Goal: Find specific page/section: Find specific page/section

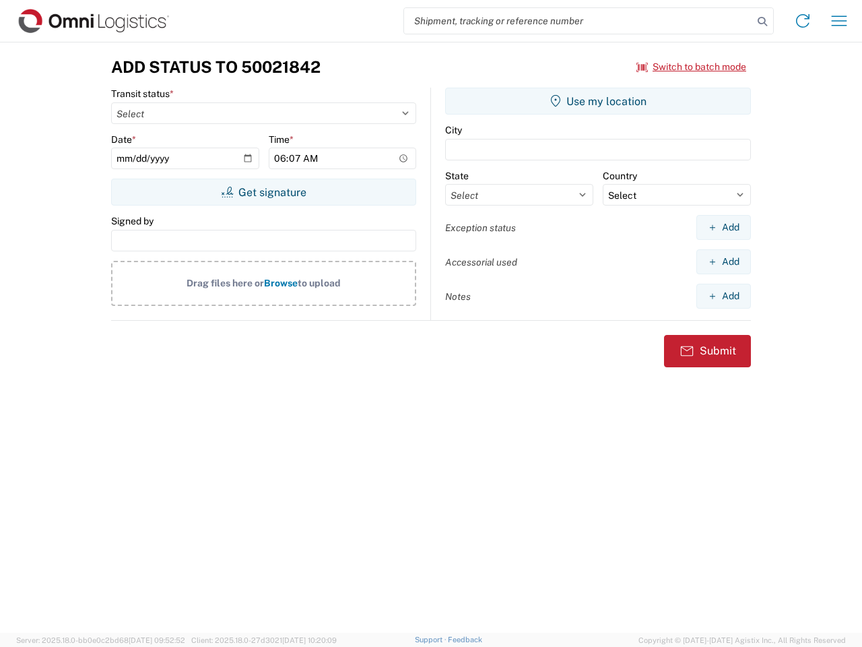
click at [579, 21] on input "search" at bounding box center [578, 21] width 349 height 26
click at [763, 22] on icon at bounding box center [762, 21] width 19 height 19
click at [803, 21] on icon at bounding box center [803, 21] width 22 height 22
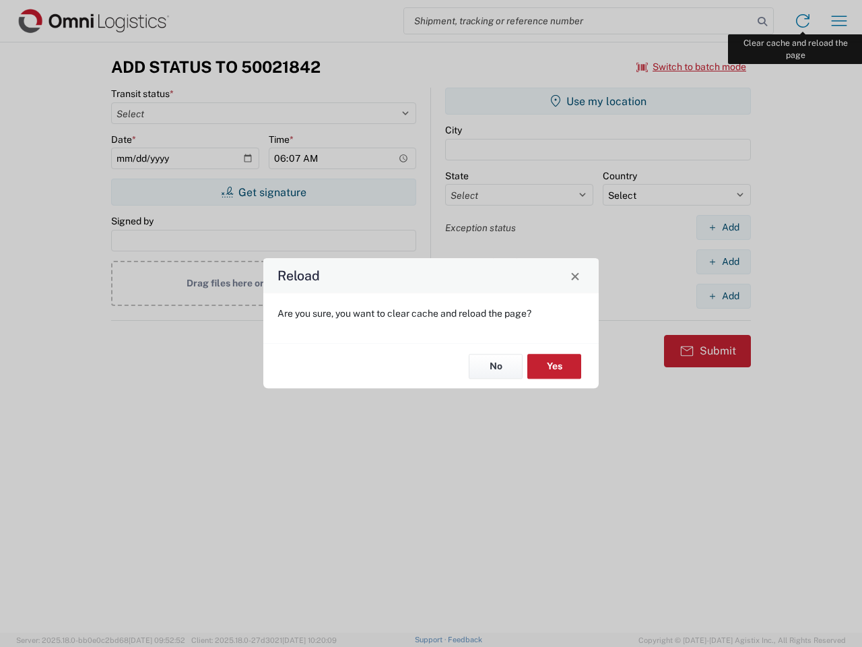
click at [839, 21] on div "Reload Are you sure, you want to clear cache and reload the page? No Yes" at bounding box center [431, 323] width 862 height 647
click at [692, 67] on div "Reload Are you sure, you want to clear cache and reload the page? No Yes" at bounding box center [431, 323] width 862 height 647
click at [263, 192] on div "Reload Are you sure, you want to clear cache and reload the page? No Yes" at bounding box center [431, 323] width 862 height 647
click at [598, 101] on div "Reload Are you sure, you want to clear cache and reload the page? No Yes" at bounding box center [431, 323] width 862 height 647
click at [723, 227] on div "Reload Are you sure, you want to clear cache and reload the page? No Yes" at bounding box center [431, 323] width 862 height 647
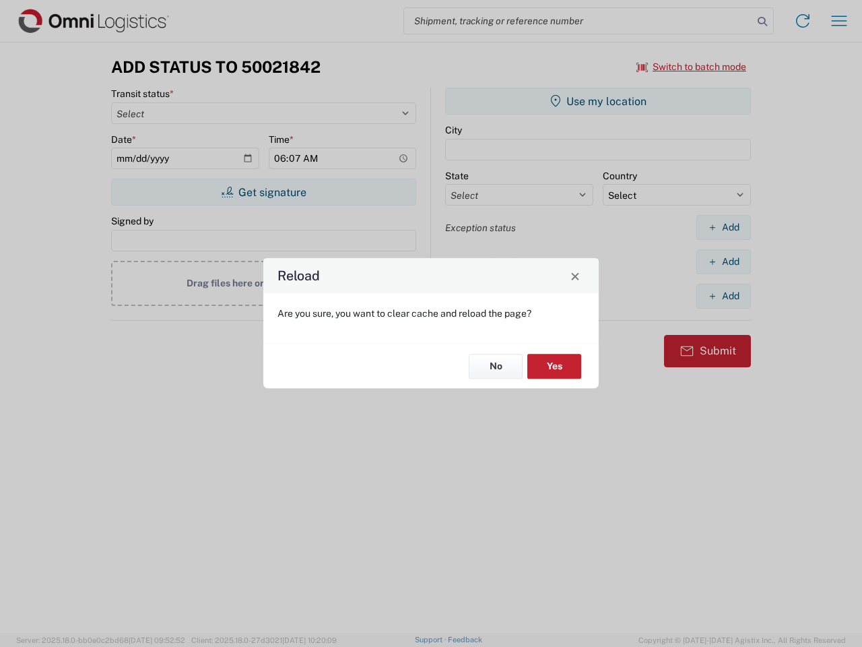
click at [723, 261] on div "Reload Are you sure, you want to clear cache and reload the page? No Yes" at bounding box center [431, 323] width 862 height 647
click at [723, 296] on div "Reload Are you sure, you want to clear cache and reload the page? No Yes" at bounding box center [431, 323] width 862 height 647
